Goal: Transaction & Acquisition: Purchase product/service

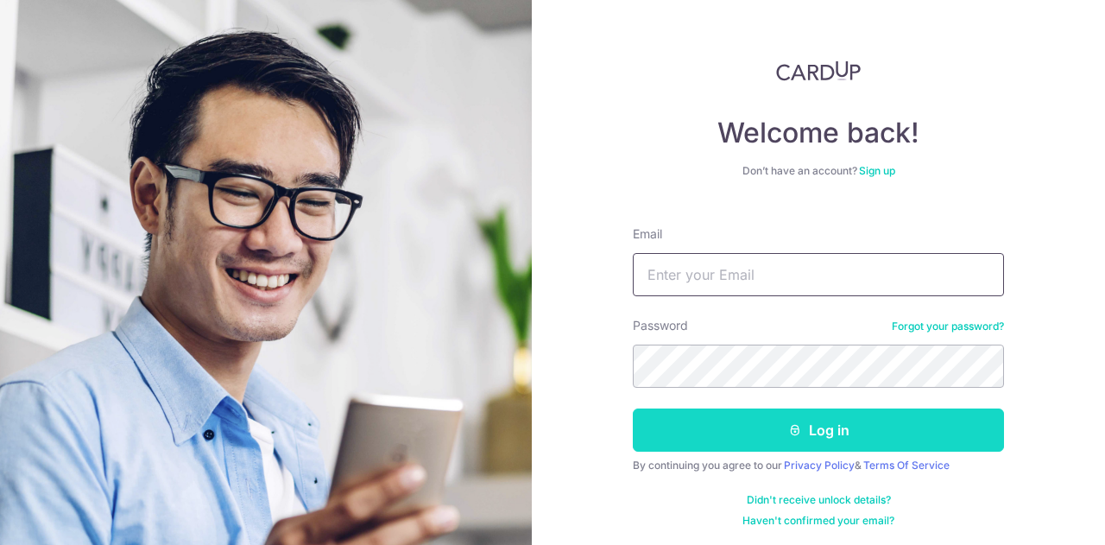
type input "lihanchen.peter@gmail.com"
click at [778, 425] on button "Log in" at bounding box center [818, 429] width 371 height 43
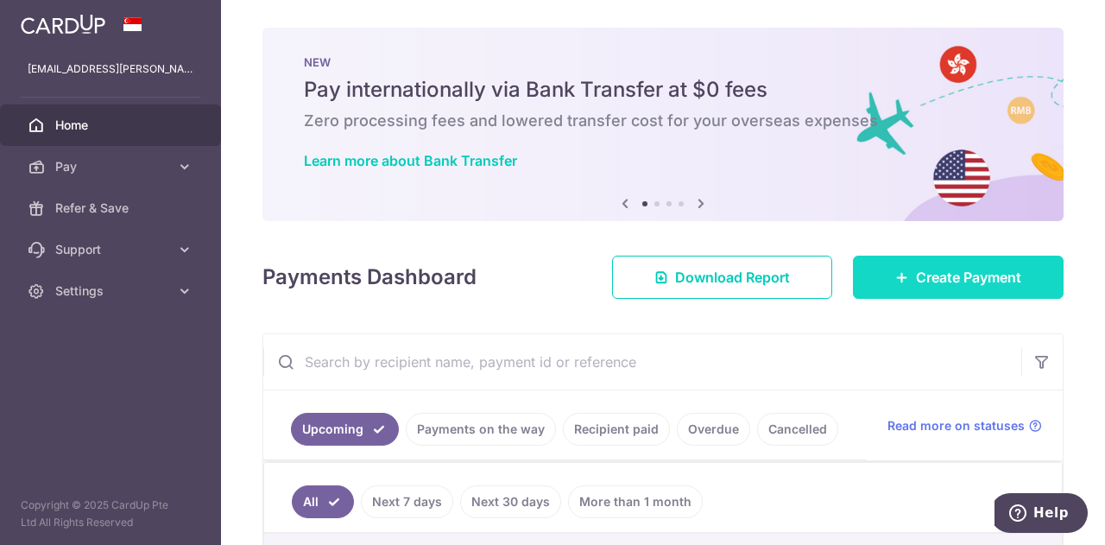
click at [884, 261] on link "Create Payment" at bounding box center [958, 276] width 211 height 43
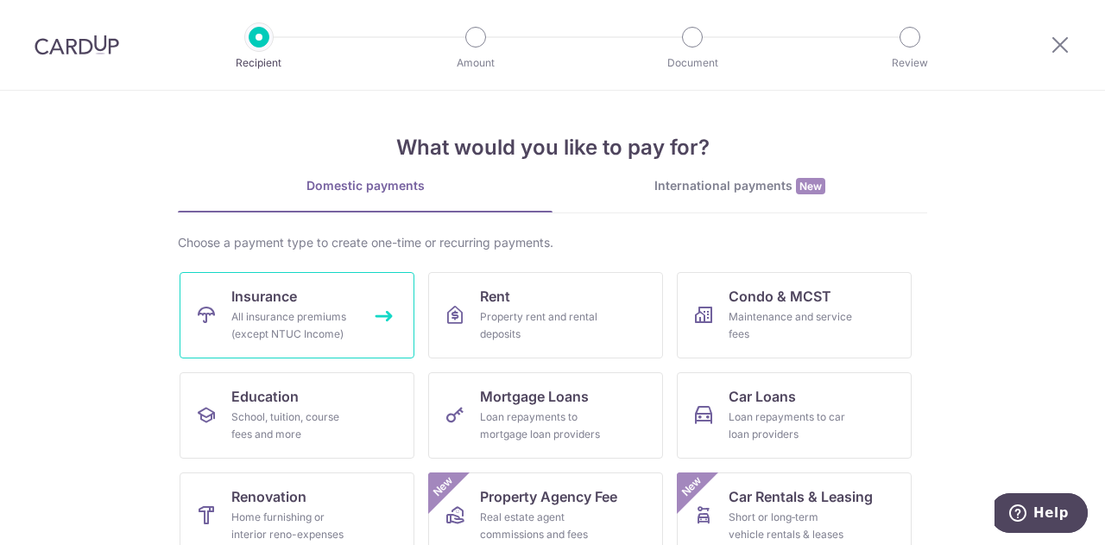
scroll to position [226, 0]
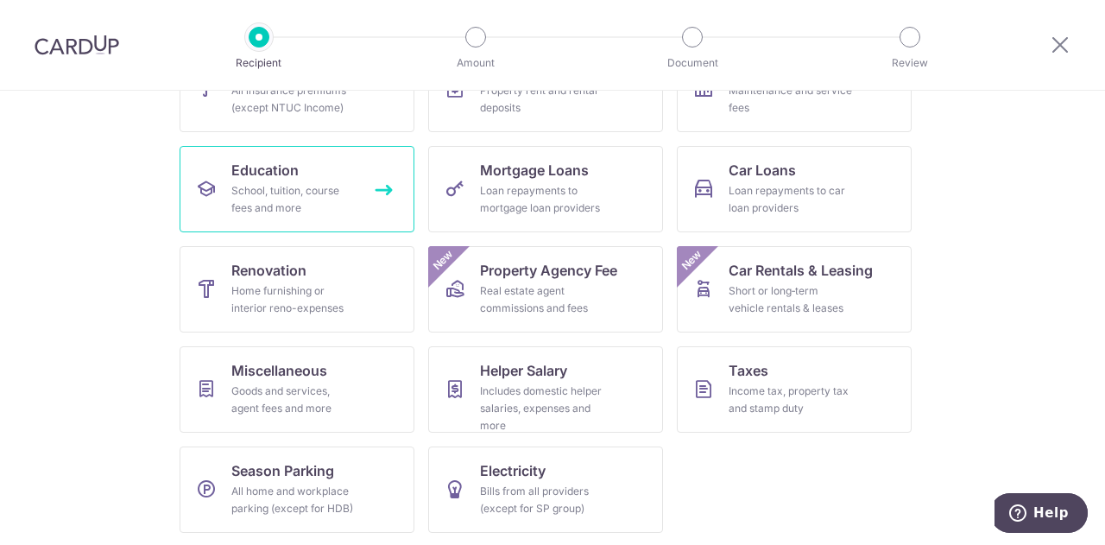
click at [286, 189] on div "School, tuition, course fees and more" at bounding box center [293, 199] width 124 height 35
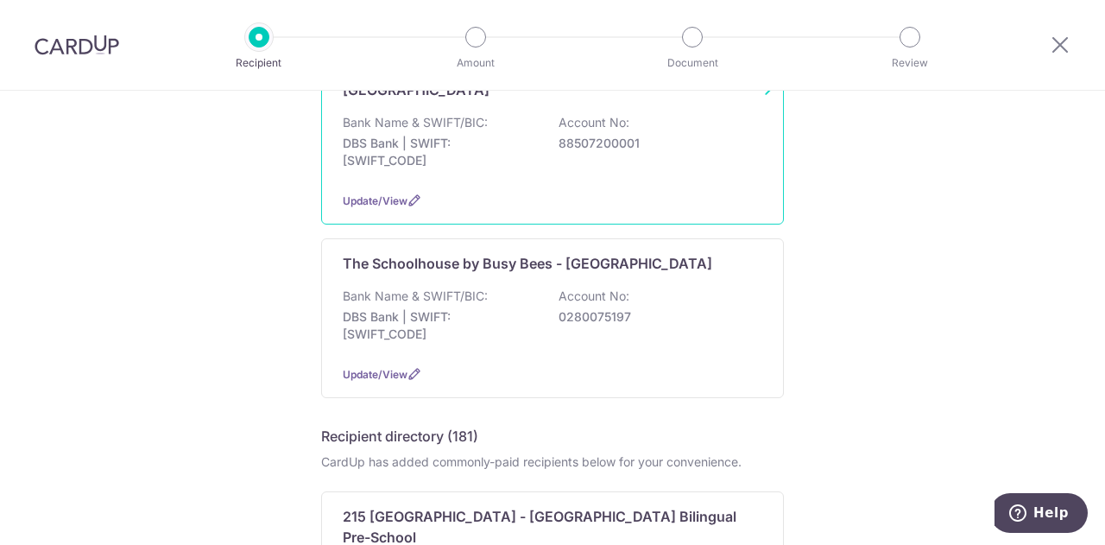
scroll to position [216, 0]
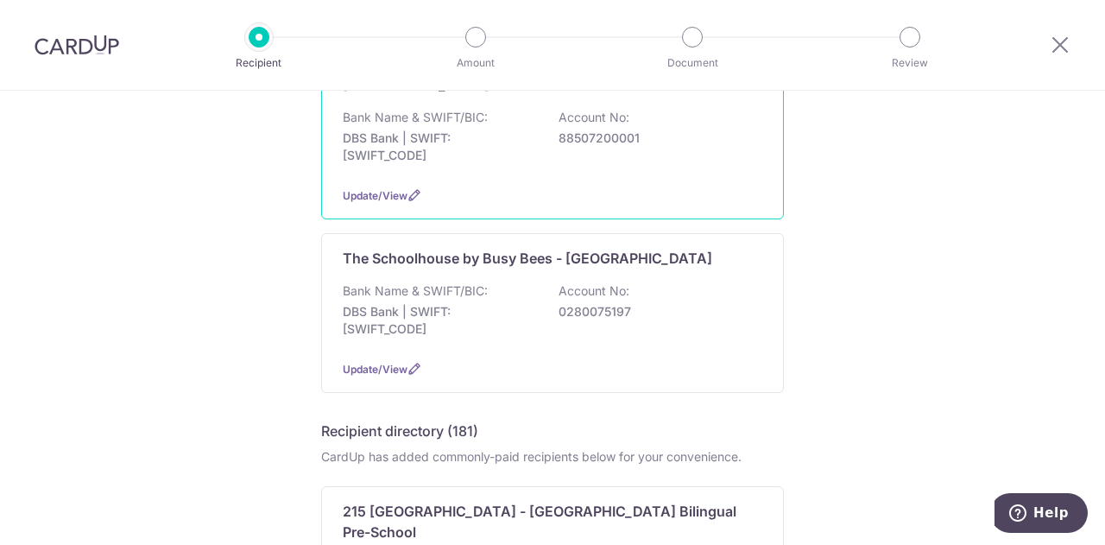
click at [499, 215] on div "[GEOGRAPHIC_DATA] Bank Name & SWIFT/BIC: DBS Bank | SWIFT: [SWIFT_CODE] Account…" at bounding box center [552, 140] width 463 height 160
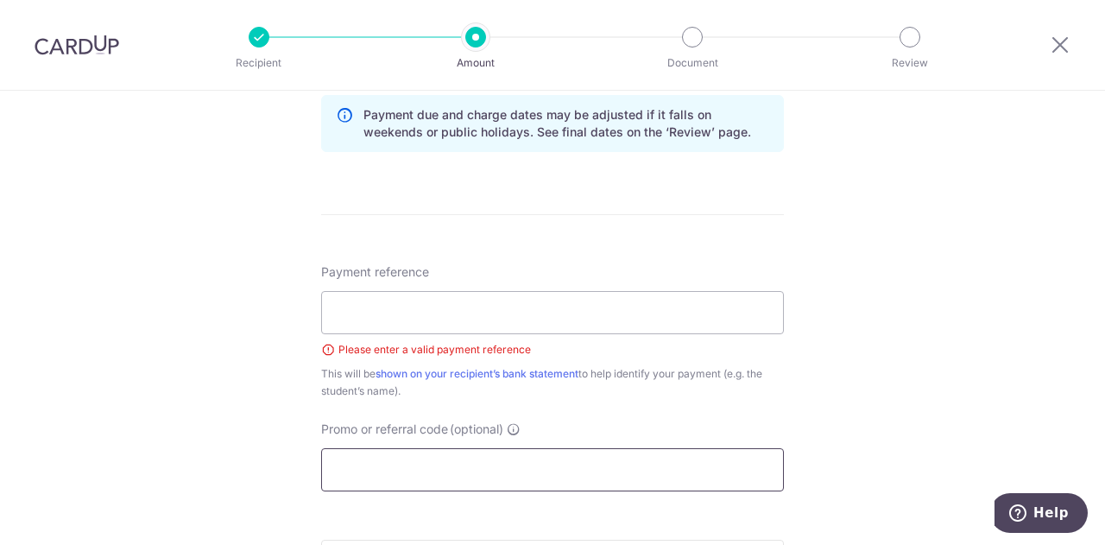
scroll to position [897, 0]
click at [459, 317] on input "Payment reference" at bounding box center [552, 313] width 463 height 43
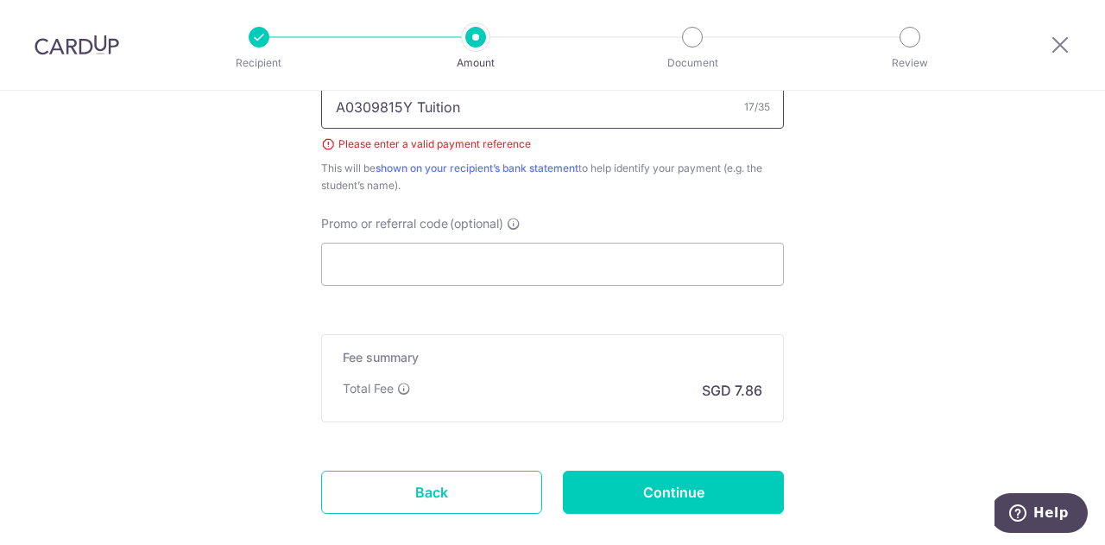
scroll to position [1122, 0]
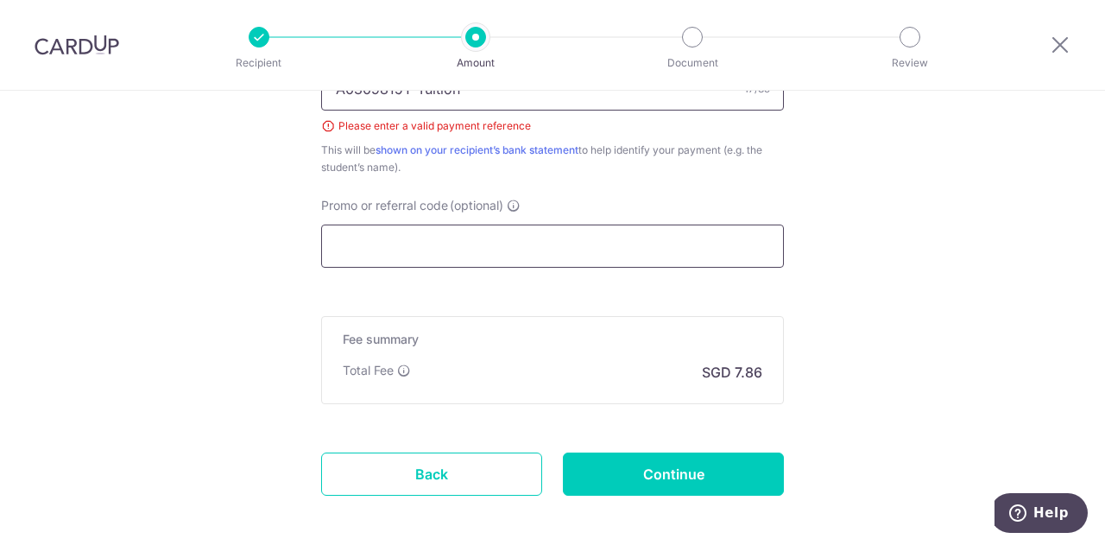
type input "A0309815Y Tuition"
click at [375, 225] on input "Promo or referral code (optional)" at bounding box center [552, 245] width 463 height 43
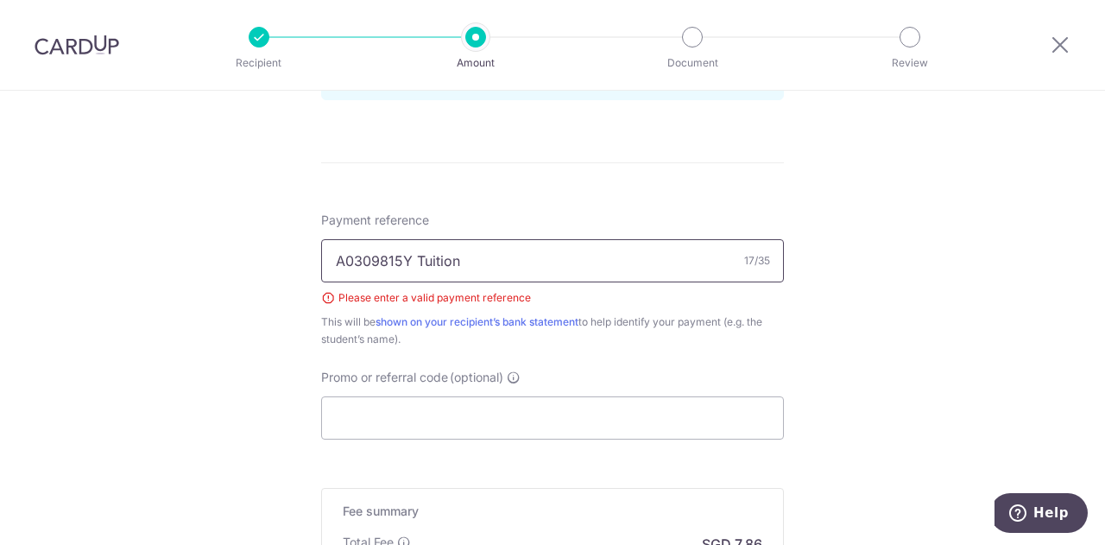
click at [483, 256] on input "A0309815Y Tuition" at bounding box center [552, 260] width 463 height 43
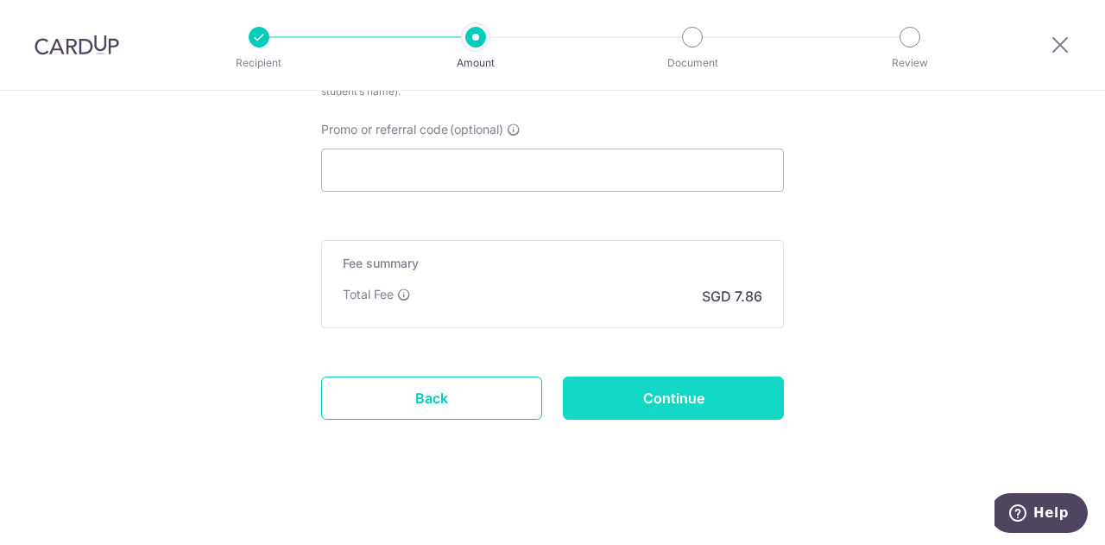
click at [644, 393] on input "Continue" at bounding box center [673, 397] width 221 height 43
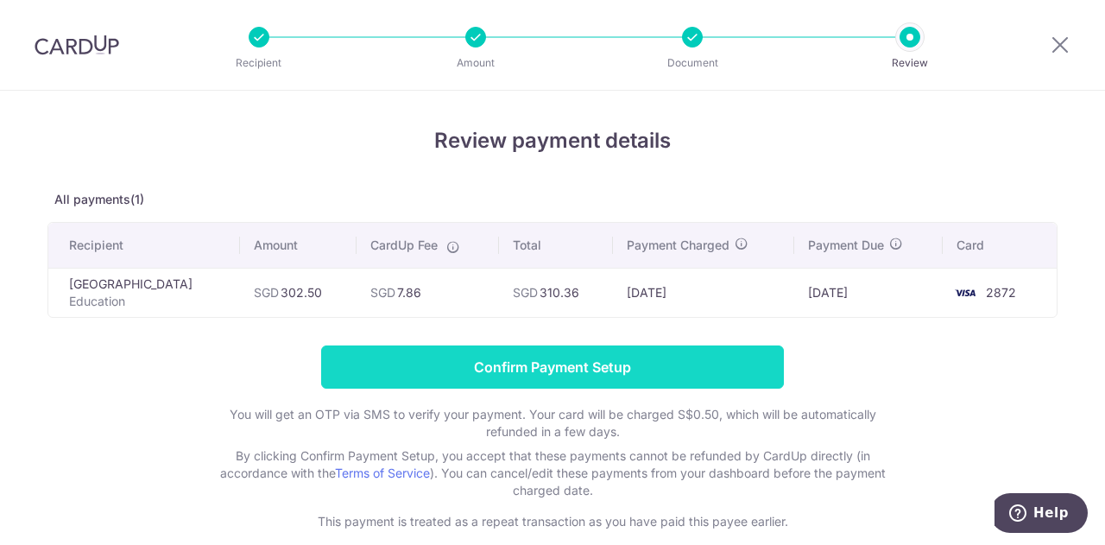
click at [610, 382] on input "Confirm Payment Setup" at bounding box center [552, 366] width 463 height 43
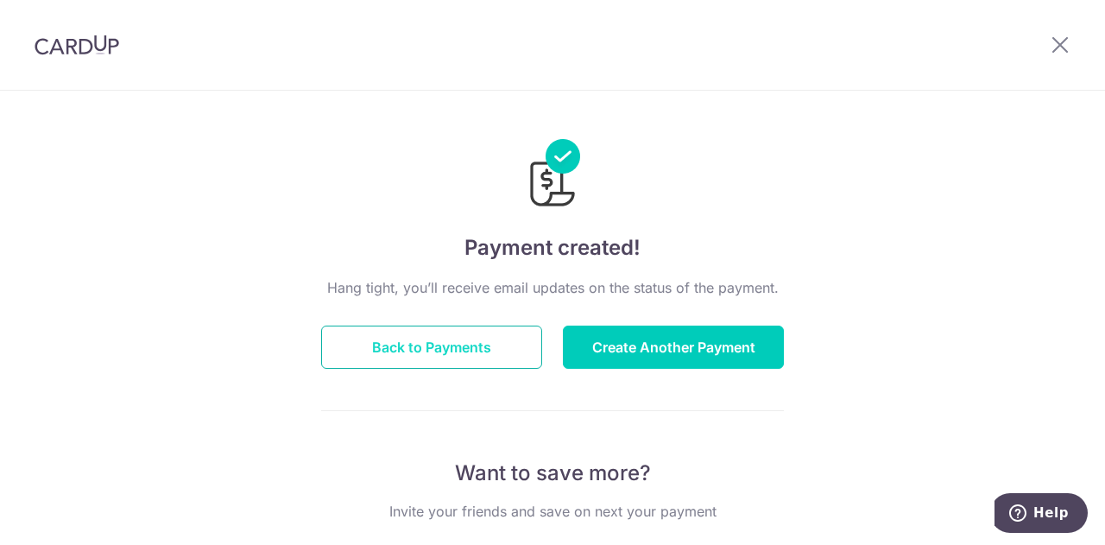
click at [435, 344] on button "Back to Payments" at bounding box center [431, 346] width 221 height 43
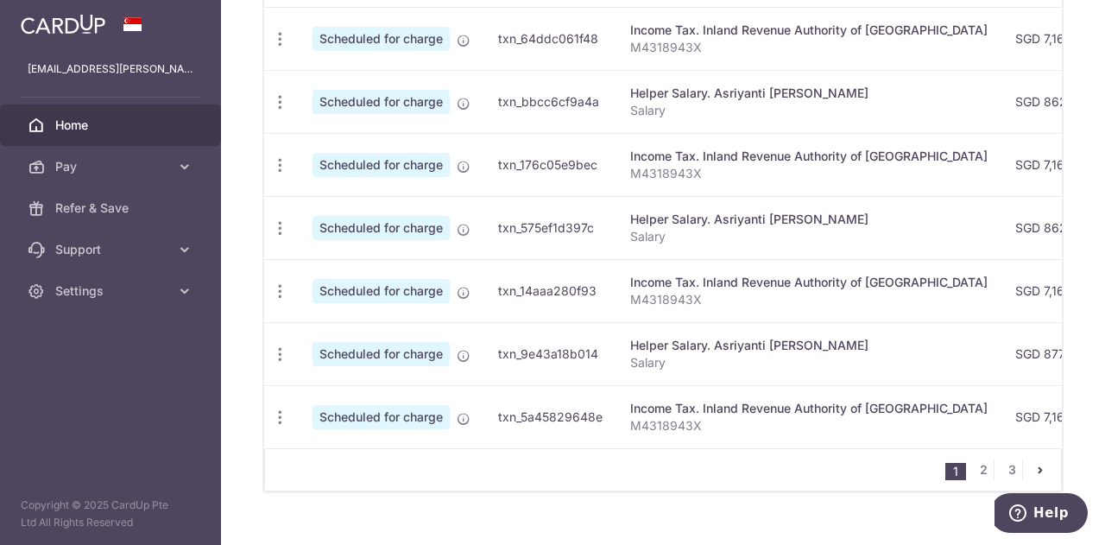
scroll to position [761, 0]
